Goal: Information Seeking & Learning: Learn about a topic

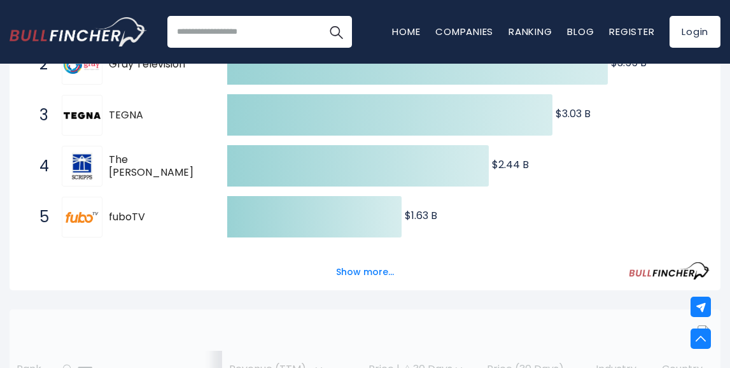
scroll to position [309, 0]
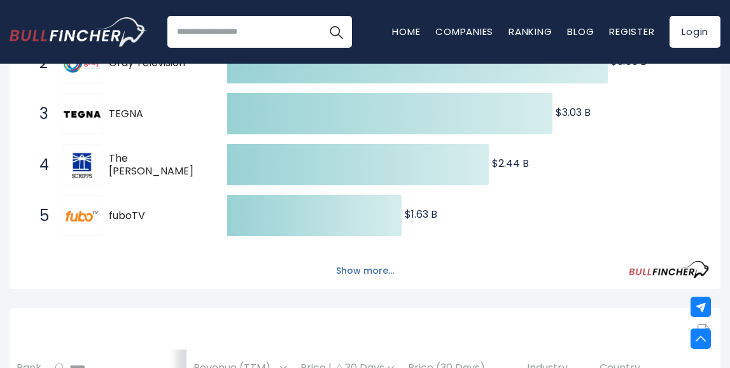
click at [355, 271] on button "Show more..." at bounding box center [364, 270] width 73 height 21
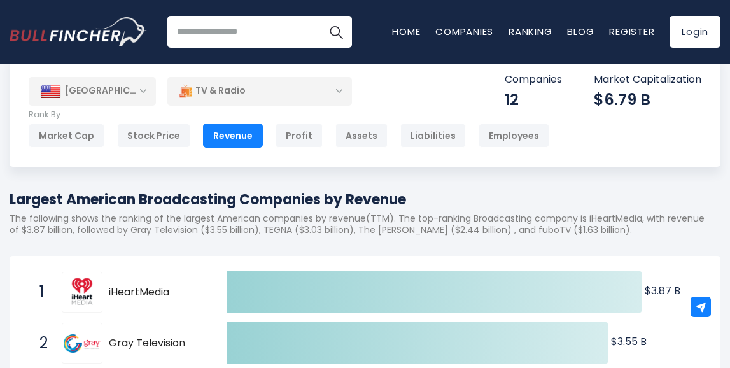
scroll to position [24, 0]
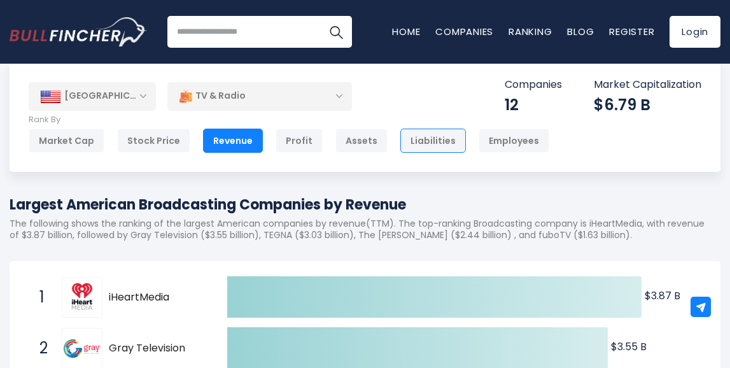
click at [416, 141] on div "Liabilities" at bounding box center [433, 141] width 66 height 24
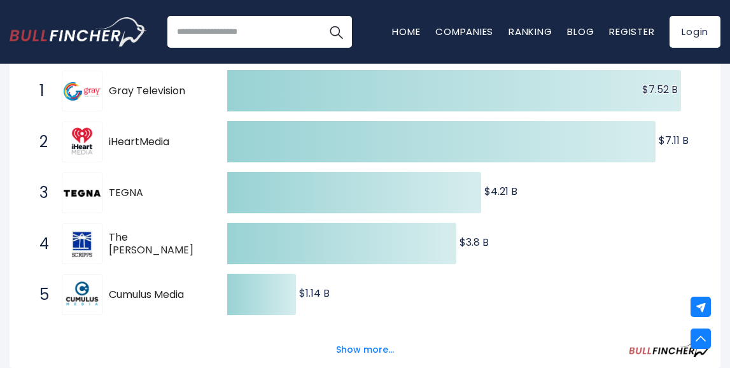
scroll to position [230, 0]
click at [349, 346] on button "Show more..." at bounding box center [364, 349] width 73 height 21
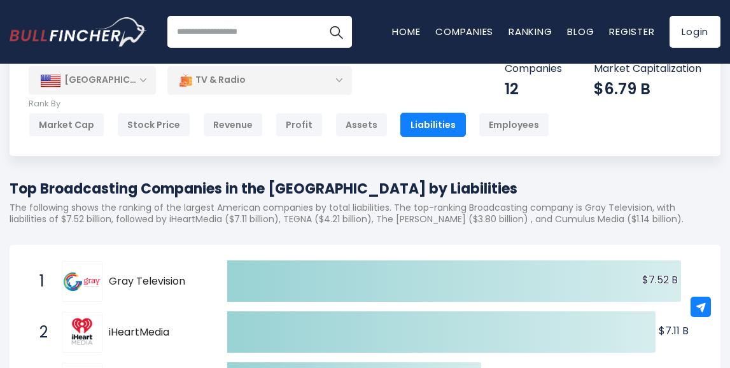
scroll to position [0, 0]
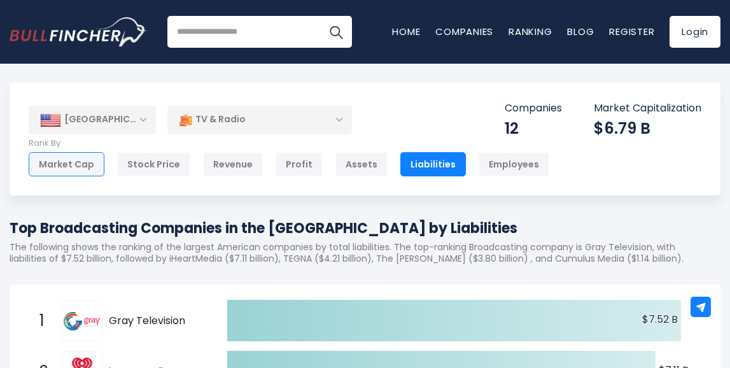
click at [60, 163] on div "Market Cap" at bounding box center [67, 164] width 76 height 24
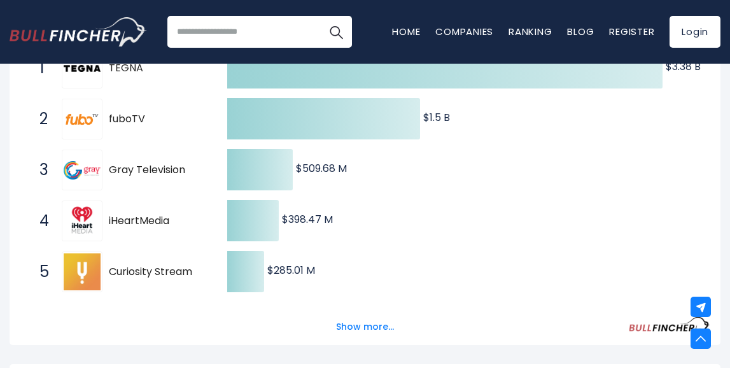
scroll to position [255, 0]
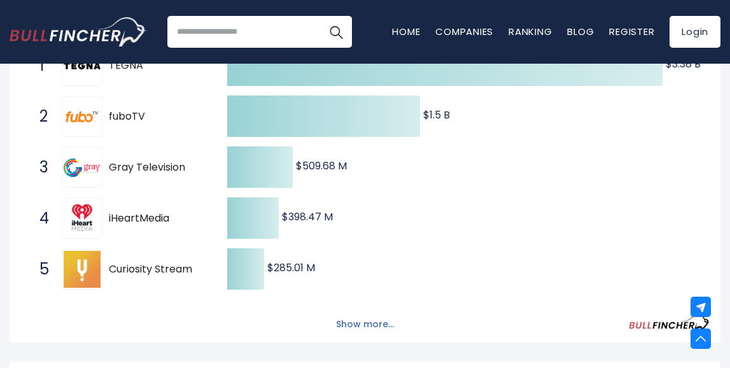
click at [361, 324] on button "Show more..." at bounding box center [364, 324] width 73 height 21
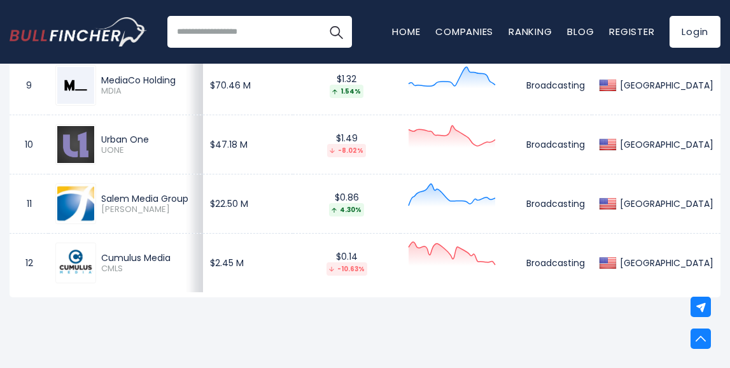
scroll to position [0, 0]
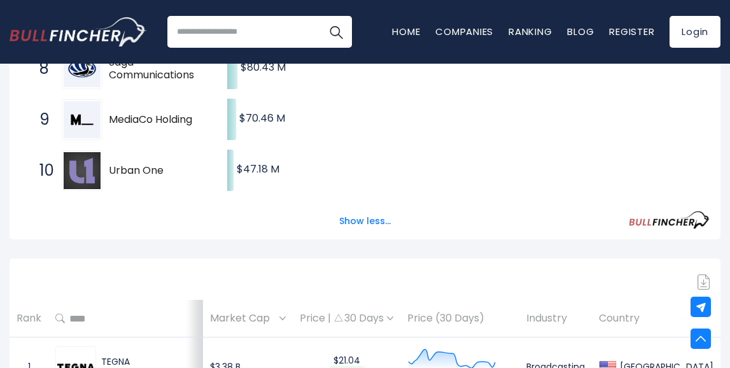
click at [251, 35] on input "search" at bounding box center [259, 32] width 185 height 32
type input "*******"
click at [324, 34] on button "Search" at bounding box center [336, 32] width 32 height 32
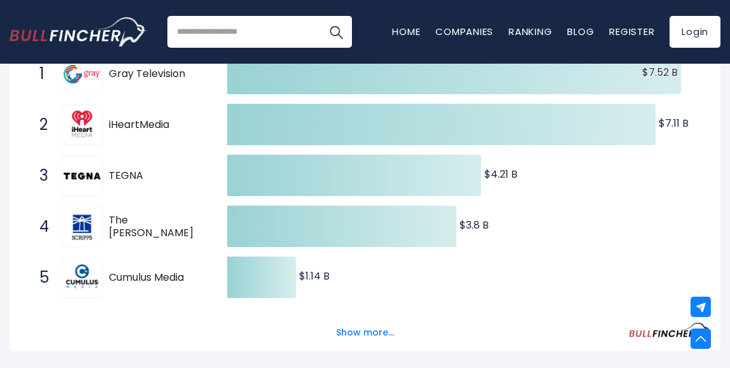
scroll to position [174, 0]
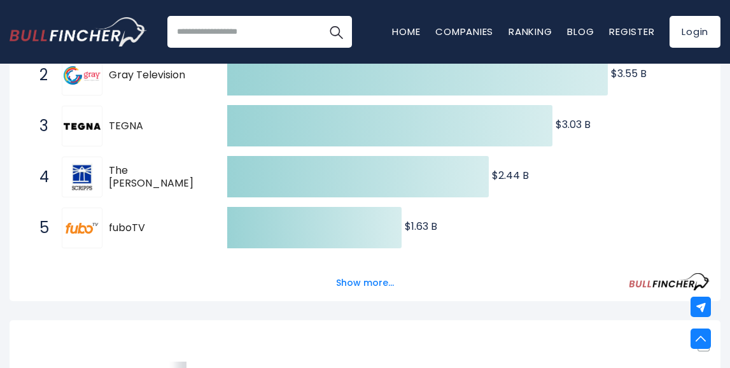
scroll to position [297, 0]
click at [354, 286] on button "Show more..." at bounding box center [364, 282] width 73 height 21
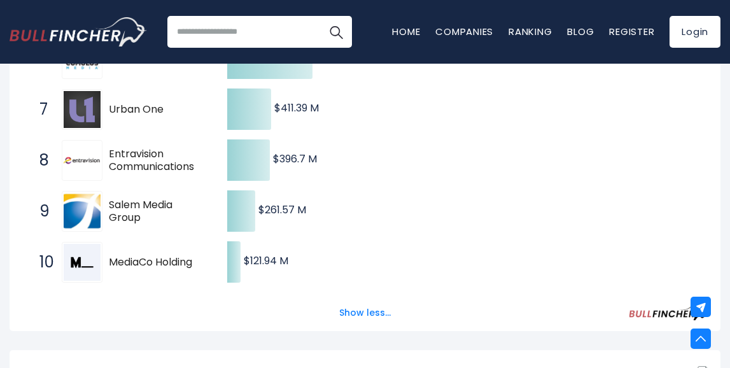
scroll to position [526, 0]
